Goal: Navigation & Orientation: Find specific page/section

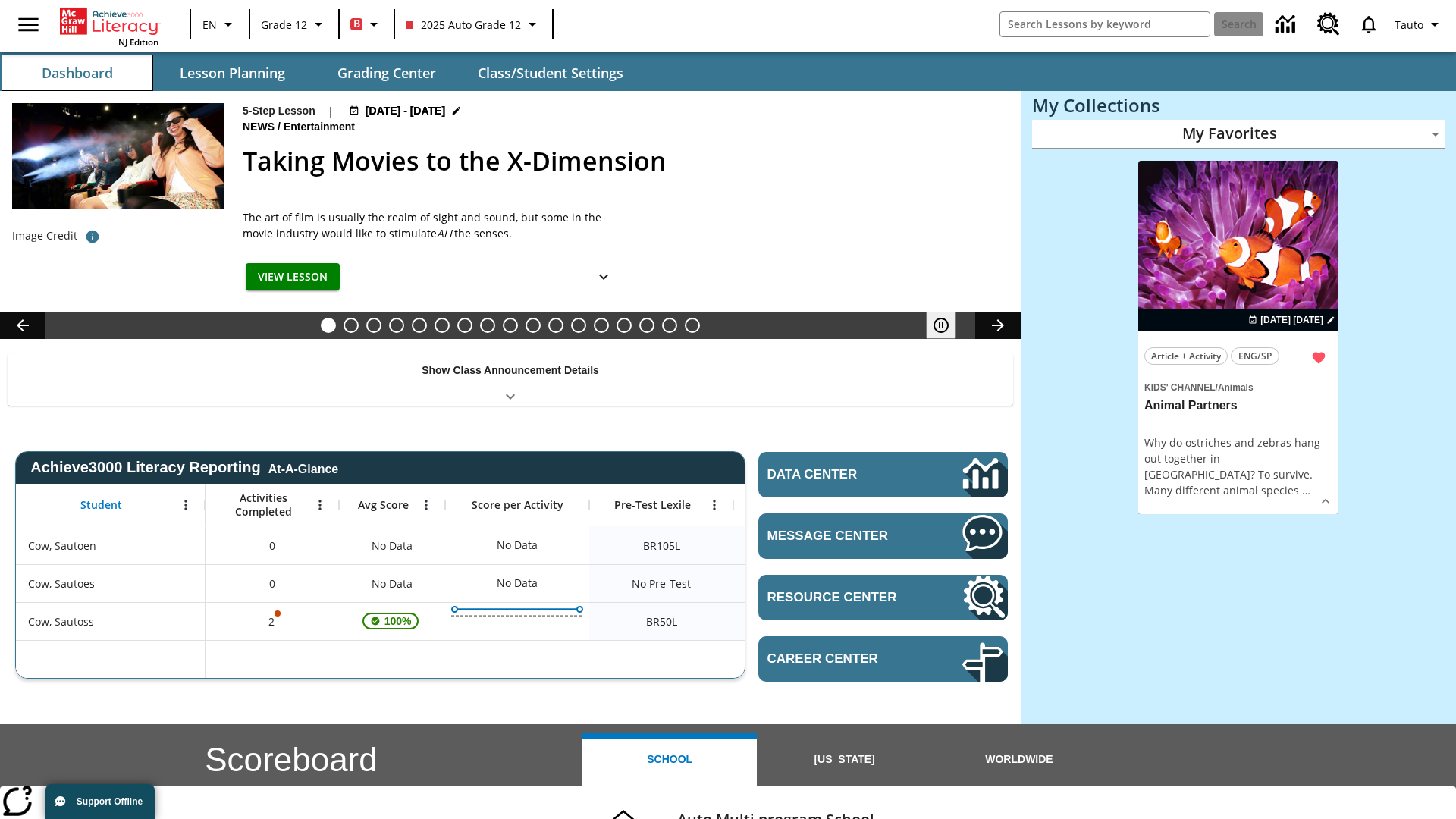
click at [77, 73] on button "Dashboard" at bounding box center [77, 73] width 152 height 36
click at [232, 73] on button "Lesson Planning" at bounding box center [232, 73] width 152 height 36
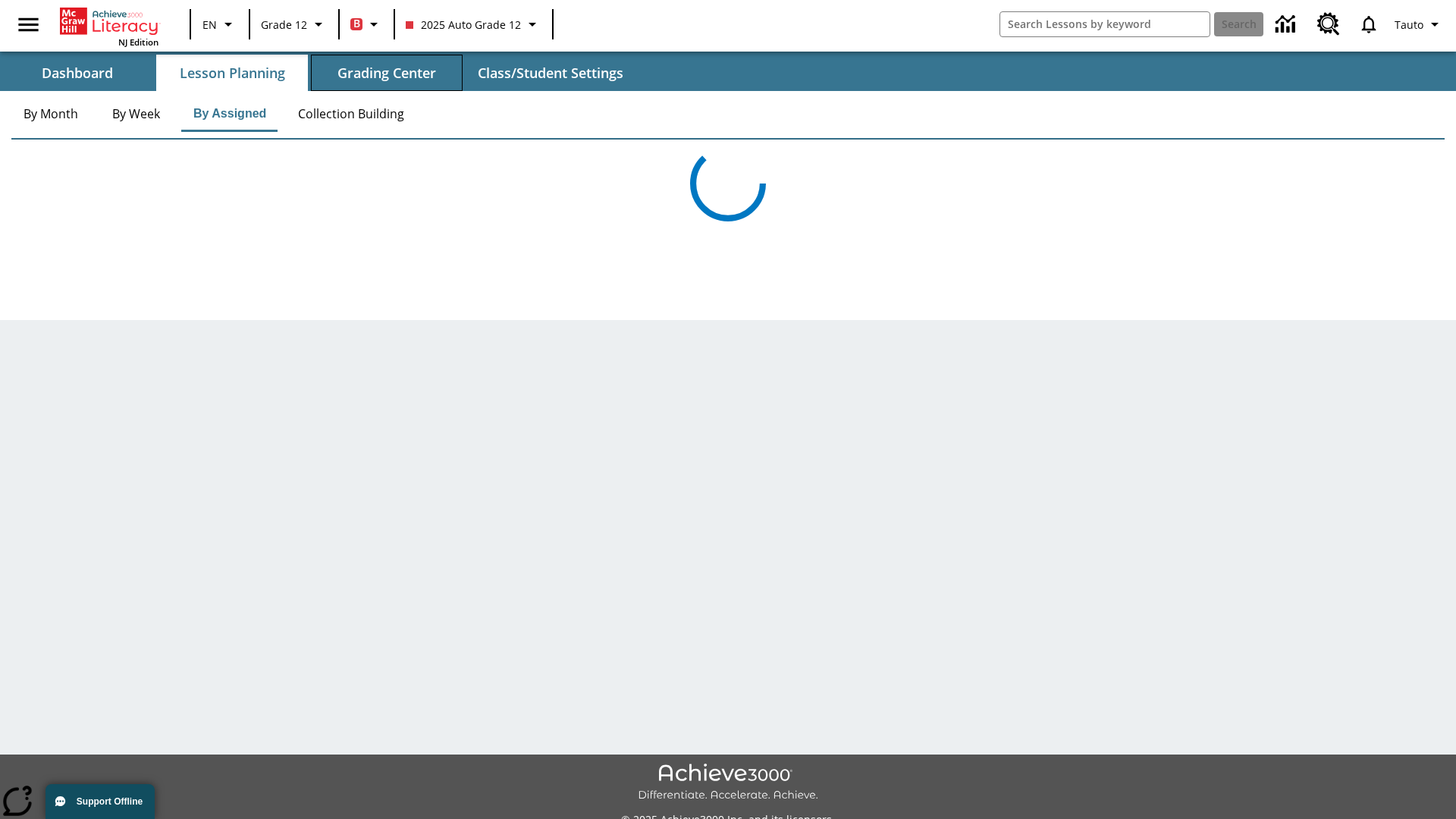
click at [387, 73] on button "Grading Center" at bounding box center [386, 73] width 152 height 36
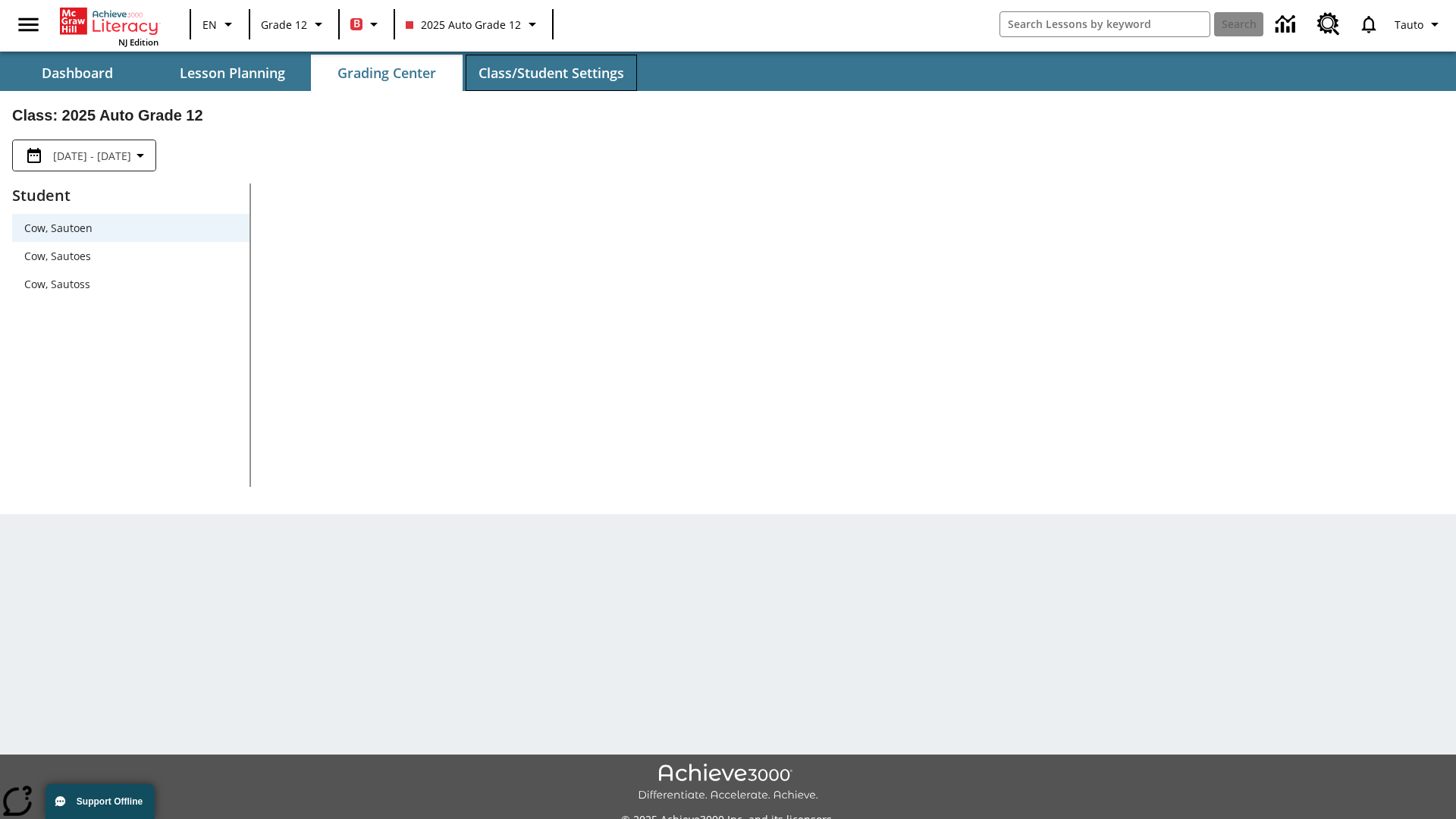
click at [550, 73] on button "Class/Student Settings" at bounding box center [551, 73] width 171 height 36
